Goal: Information Seeking & Learning: Understand process/instructions

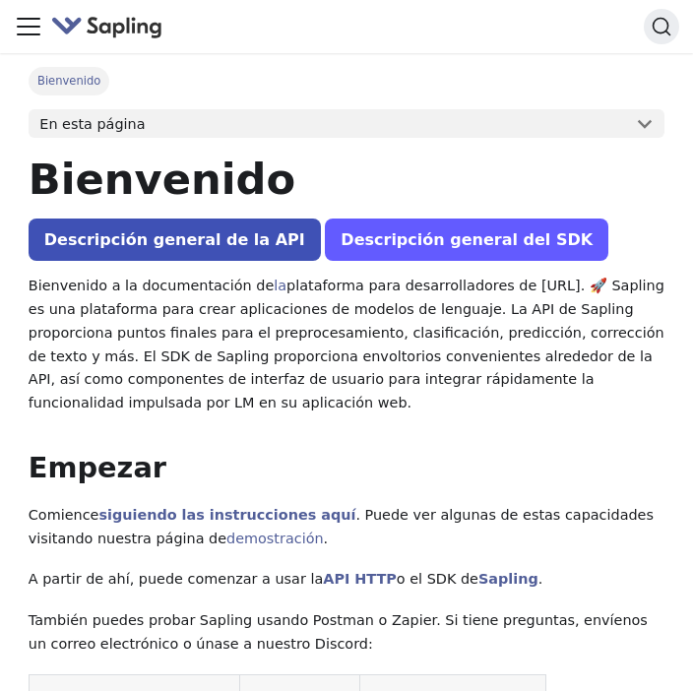
scroll to position [328, 0]
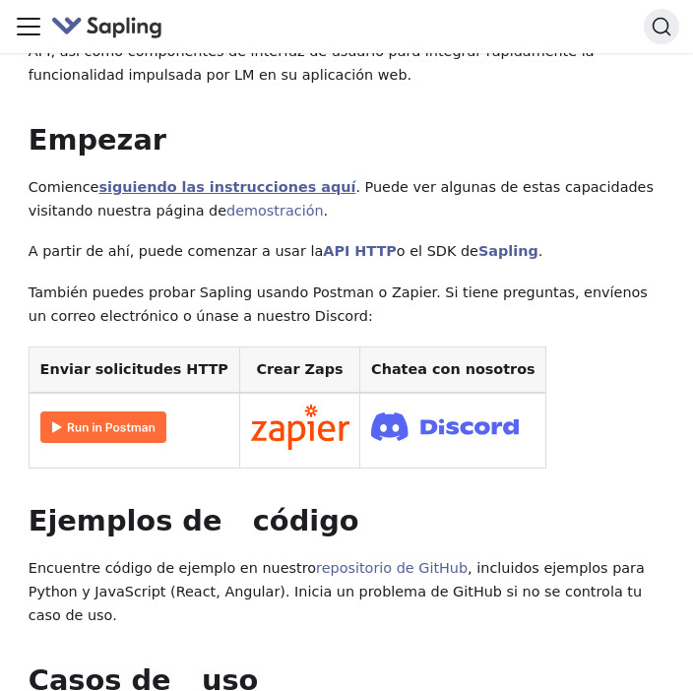
click at [196, 182] on link "siguiendo las instrucciones aquí" at bounding box center [226, 187] width 257 height 16
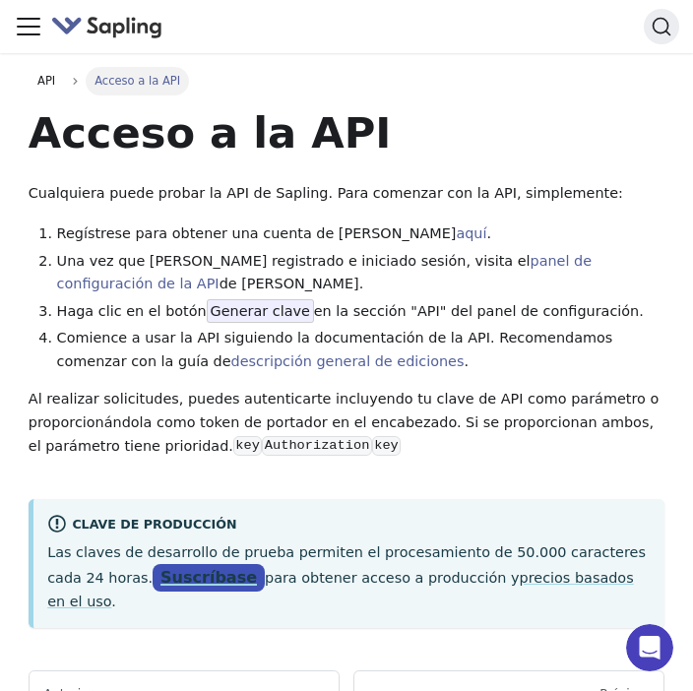
click at [152, 584] on link "Suscríbase" at bounding box center [208, 578] width 112 height 29
